Goal: Use online tool/utility: Utilize a website feature to perform a specific function

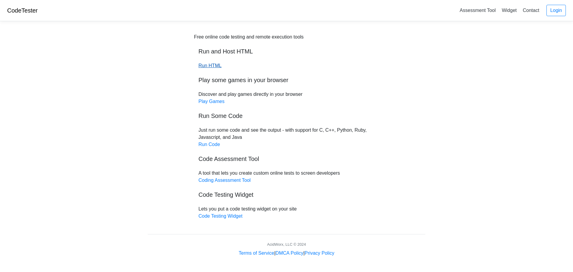
click at [211, 66] on link "Run HTML" at bounding box center [209, 65] width 23 height 5
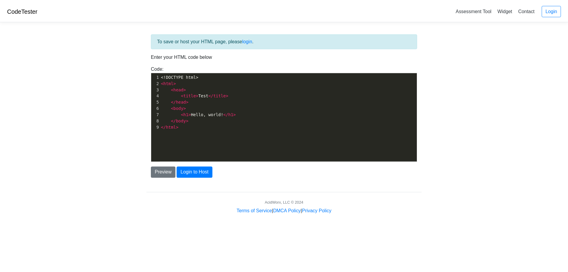
scroll to position [2, 0]
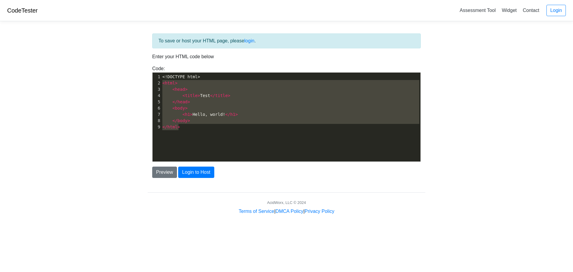
type textarea "<!DOCTYPE html> <html> <head> <title>Test</title> </head> <body> <h1>Hello, wor…"
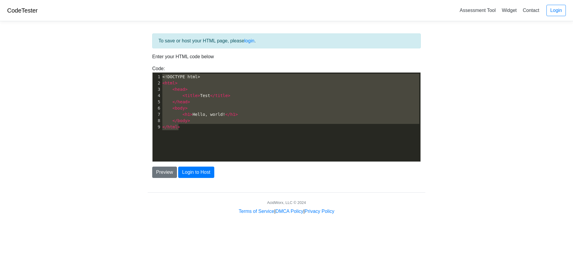
drag, startPoint x: 183, startPoint y: 127, endPoint x: 127, endPoint y: 50, distance: 95.3
click at [127, 50] on body "CodeTester Assessment Tool Widget Contact Login To save or host your HTML page,…" at bounding box center [286, 107] width 573 height 215
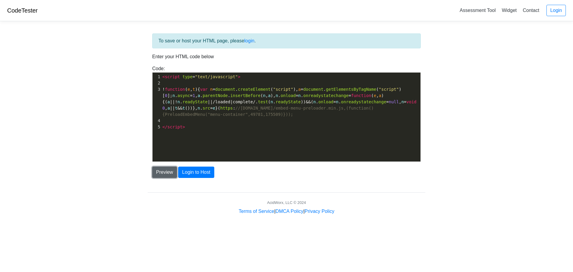
click at [159, 172] on button "Preview" at bounding box center [164, 171] width 25 height 11
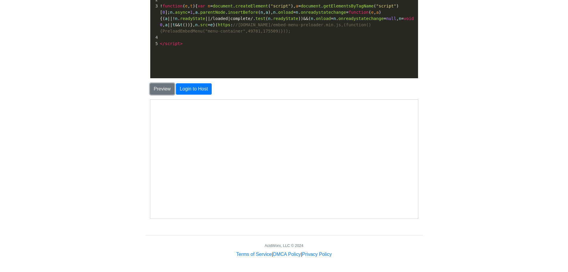
scroll to position [0, 0]
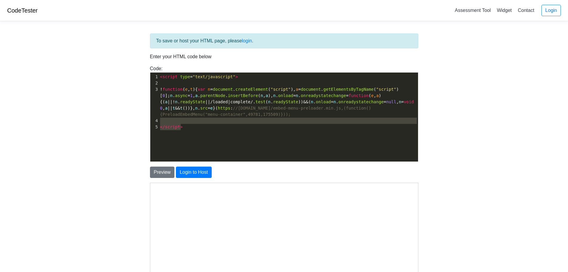
type textarea "<script type="text/javascript"> !function(e,t){var n=document.createElement("sc…"
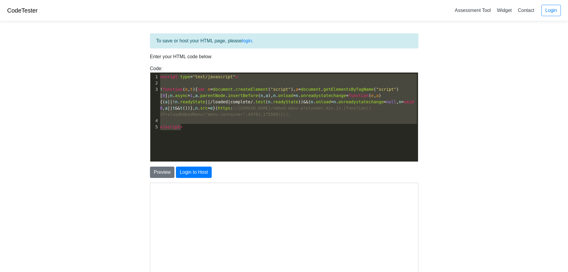
drag, startPoint x: 186, startPoint y: 126, endPoint x: 118, endPoint y: 67, distance: 90.0
click at [118, 67] on body "CodeTester Assessment Tool Widget Contact Login To save or host your HTML page,…" at bounding box center [284, 170] width 568 height 341
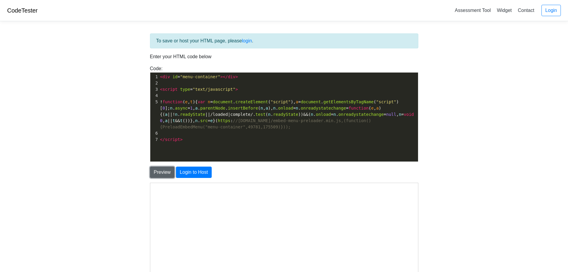
click at [161, 171] on button "Preview" at bounding box center [162, 171] width 25 height 11
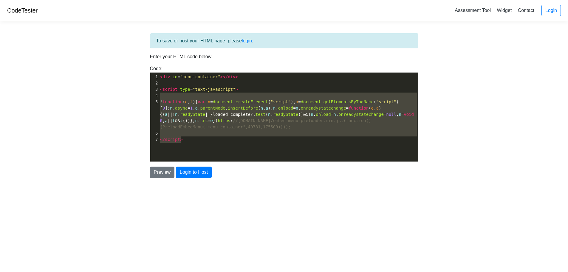
type textarea "<script type="text/javascript"> !function(e,t){var n=document.createElement("sc…"
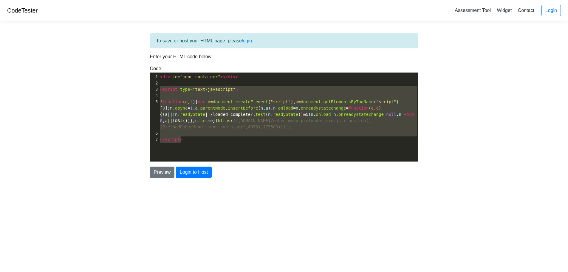
drag, startPoint x: 191, startPoint y: 141, endPoint x: 146, endPoint y: 90, distance: 67.9
click at [146, 90] on div "Code: <!DOCTYPE html> <html> <head> <title>Test</title> </head> <body> <h1>Hell…" at bounding box center [284, 113] width 277 height 97
click at [135, 103] on body "CodeTester Assessment Tool Widget Contact Login To save or host your HTML page,…" at bounding box center [284, 170] width 568 height 341
